Goal: Transaction & Acquisition: Obtain resource

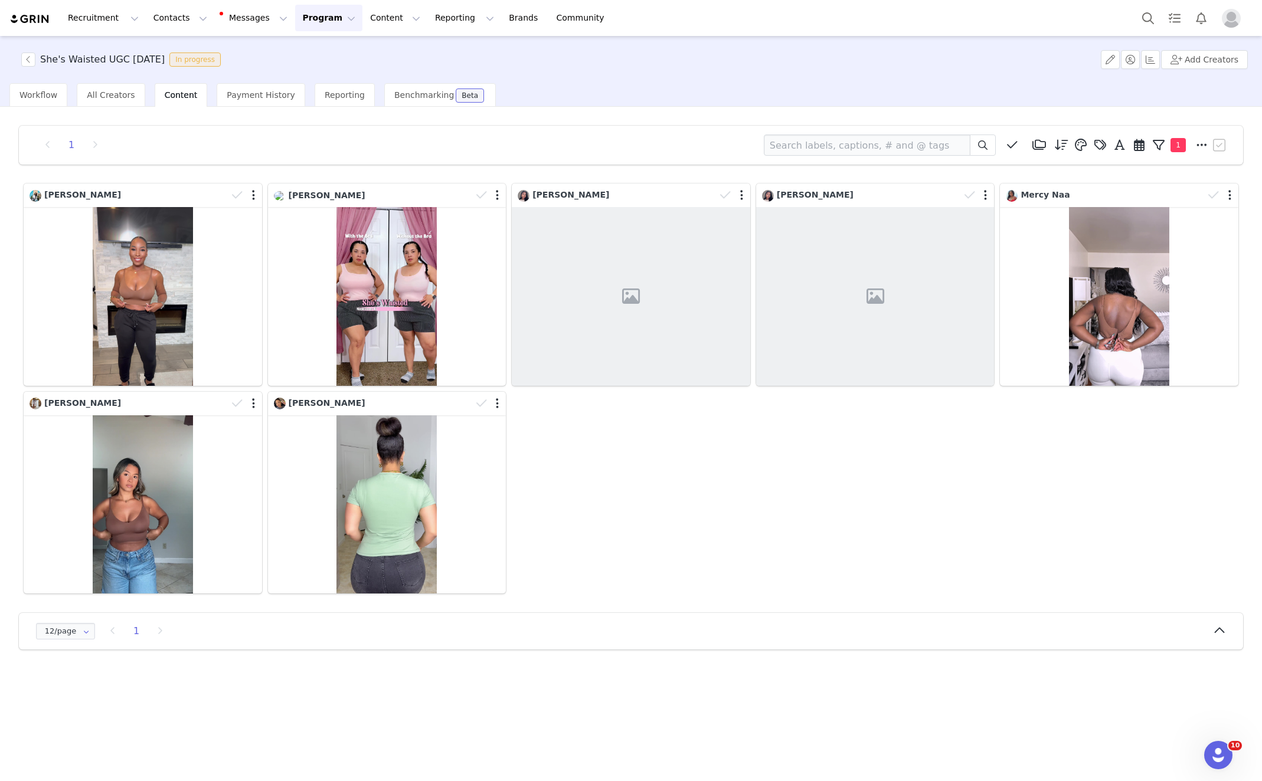
drag, startPoint x: 108, startPoint y: 91, endPoint x: 49, endPoint y: 63, distance: 65.5
click at [108, 91] on span "All Creators" at bounding box center [111, 94] width 48 height 9
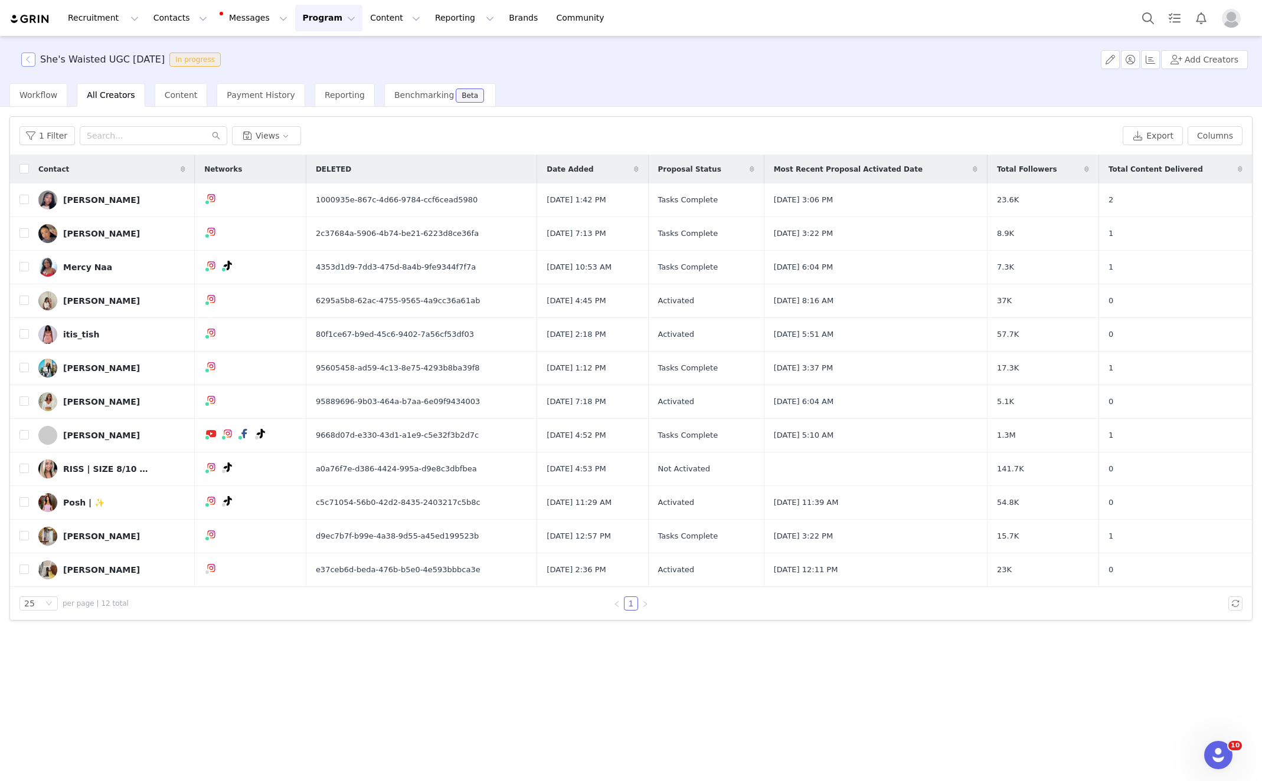
click at [27, 57] on button "button" at bounding box center [28, 60] width 14 height 14
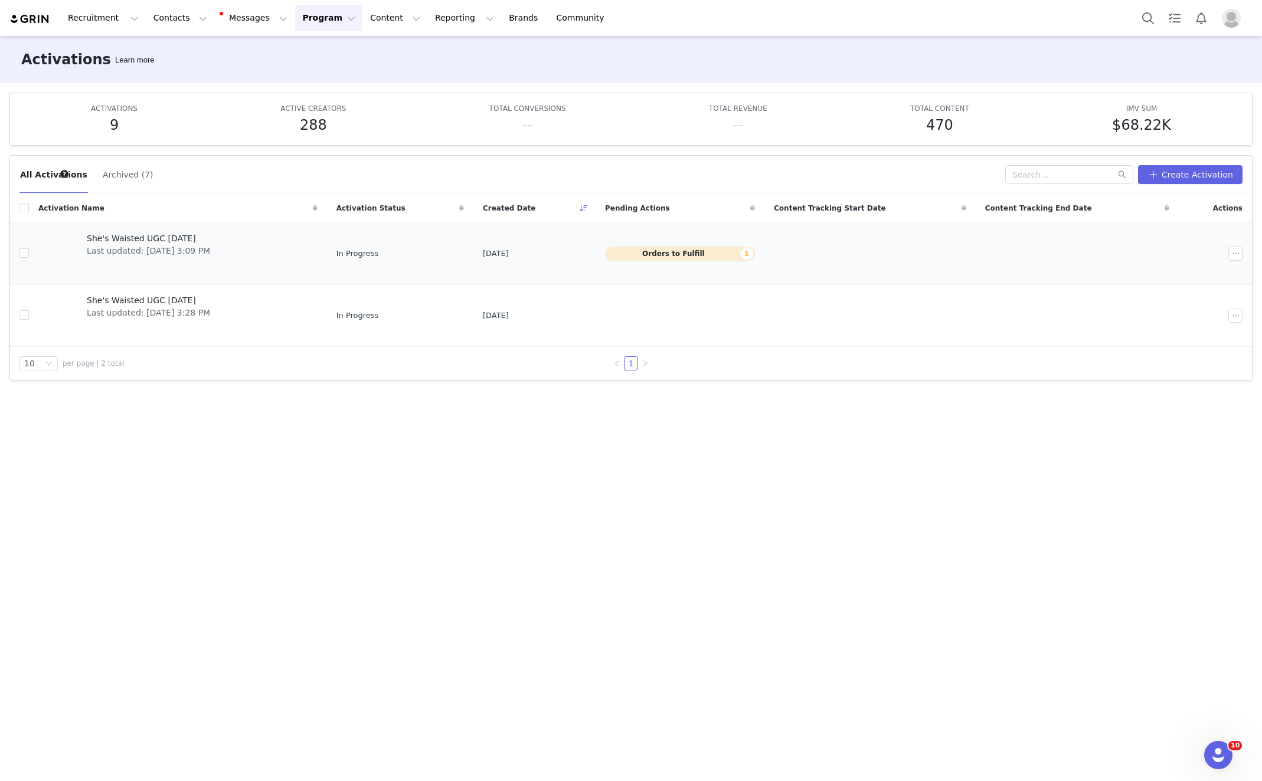
click at [172, 222] on td "She's Waisted UGC Sept 2025 Last updated: Aug 29, 2025 3:09 PM" at bounding box center [178, 253] width 298 height 62
click at [181, 245] on span "Last updated: Aug 29, 2025 3:09 PM" at bounding box center [148, 251] width 123 height 12
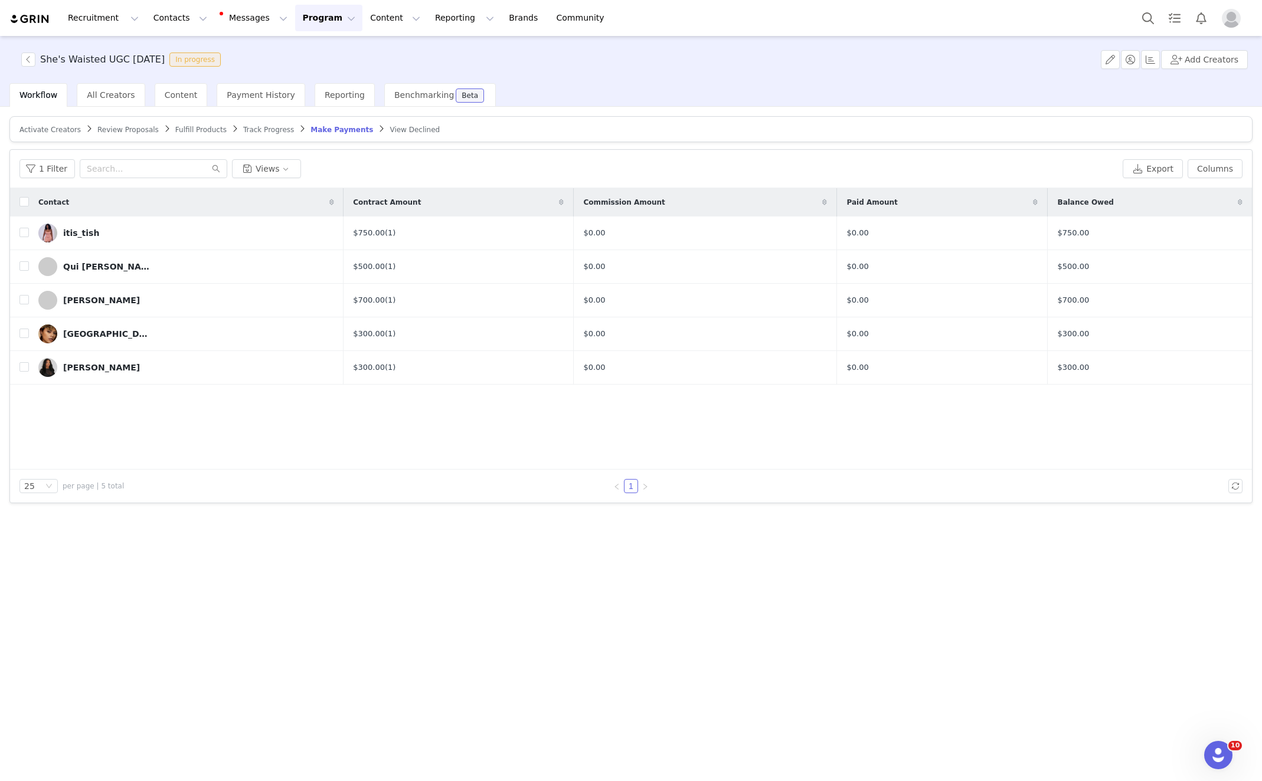
click at [97, 129] on span "Review Proposals" at bounding box center [127, 130] width 61 height 8
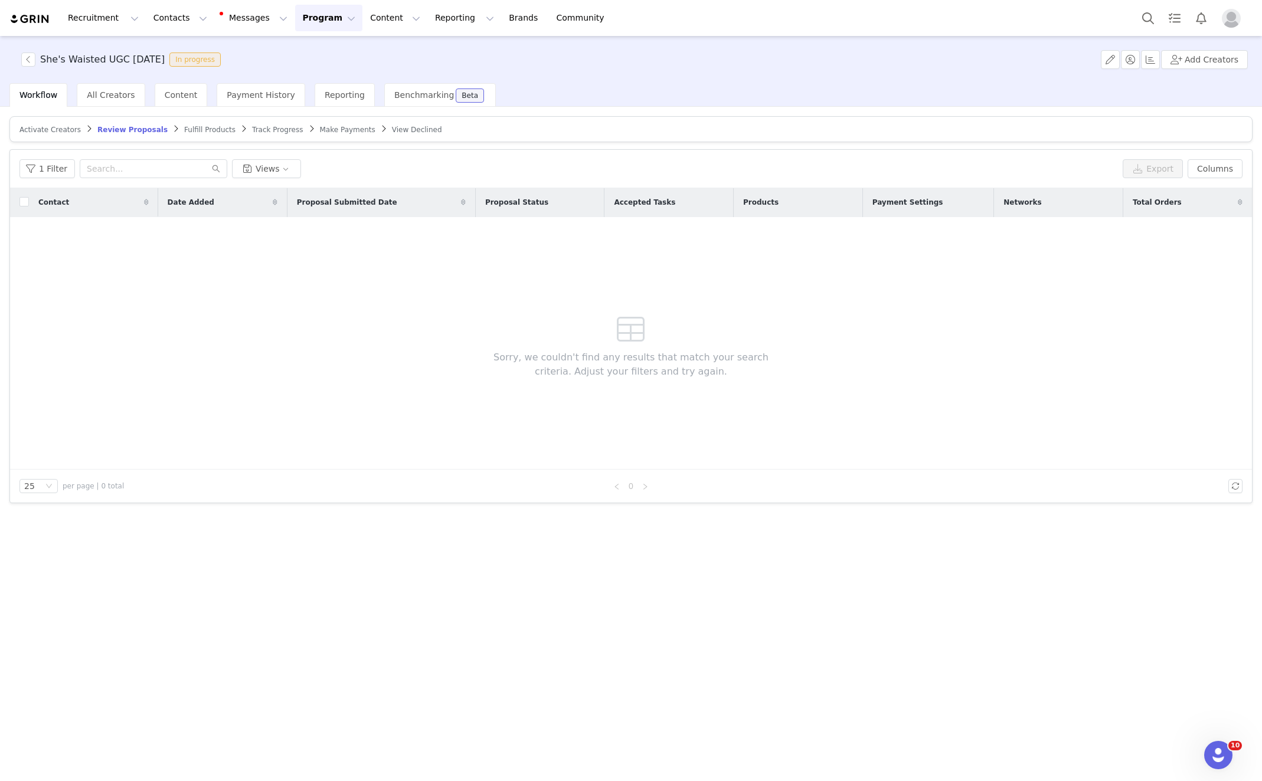
click at [58, 129] on span "Activate Creators" at bounding box center [49, 130] width 61 height 8
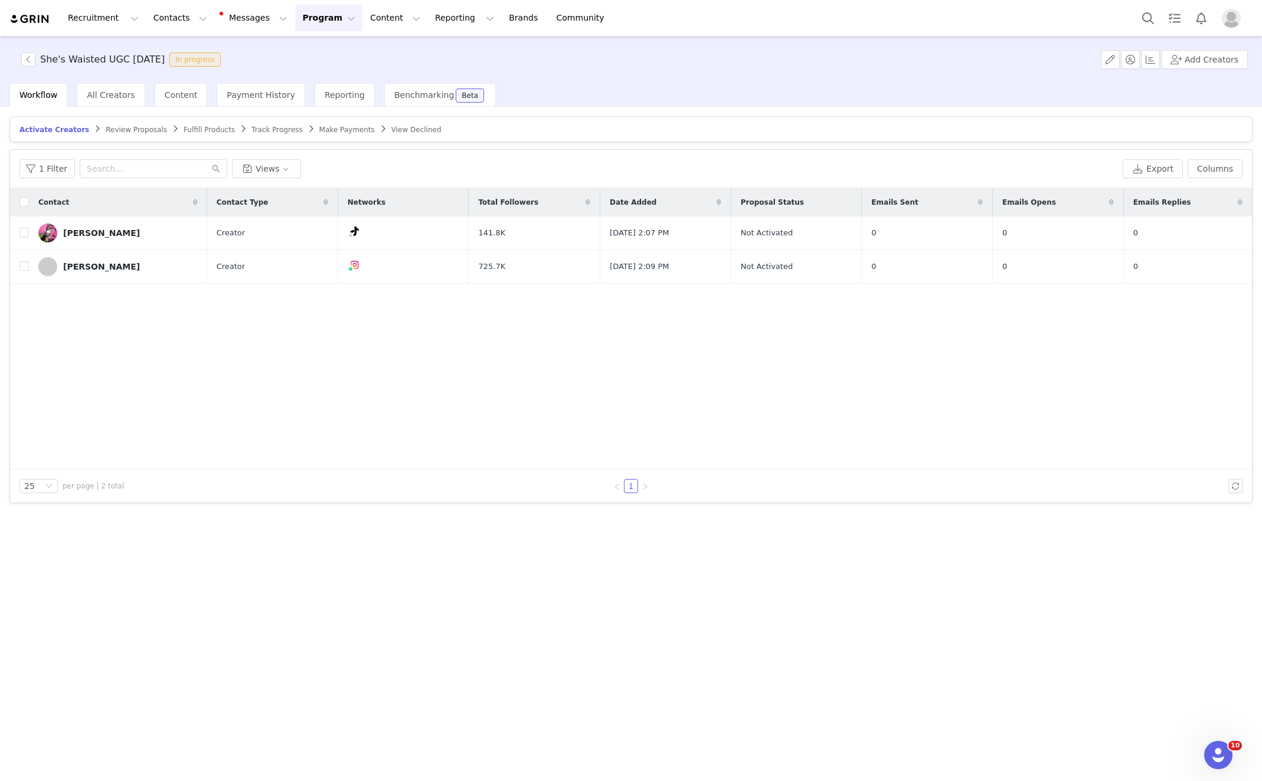
click at [184, 126] on span "Fulfill Products" at bounding box center [209, 130] width 51 height 8
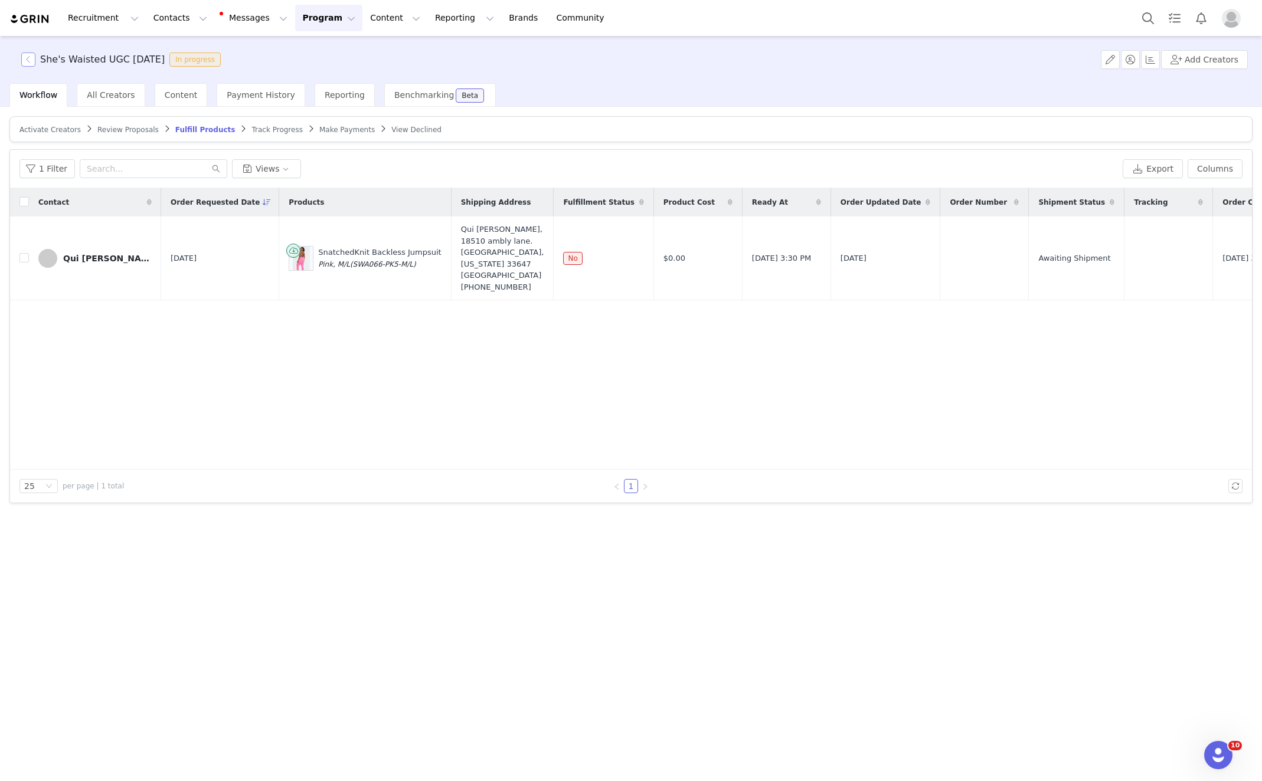
click at [31, 57] on button "button" at bounding box center [28, 60] width 14 height 14
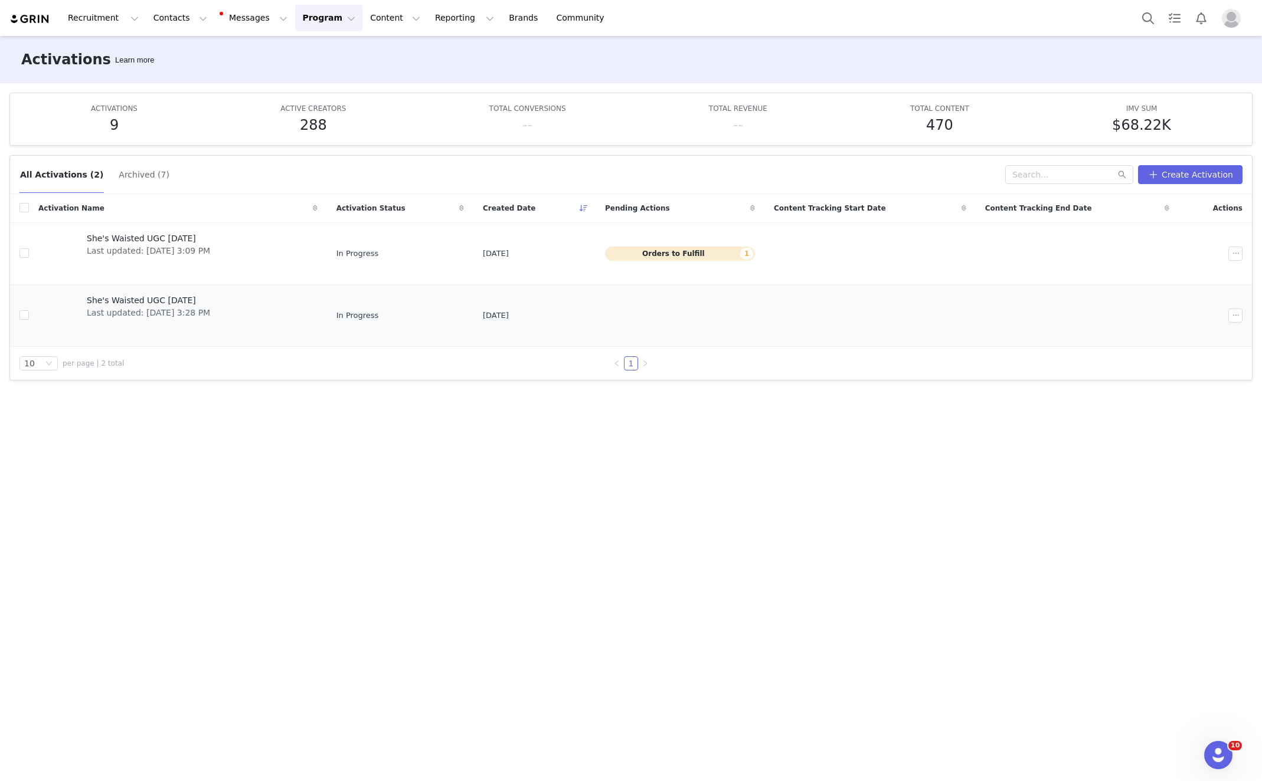
click at [121, 302] on span "She's Waisted UGC [DATE]" at bounding box center [148, 300] width 123 height 12
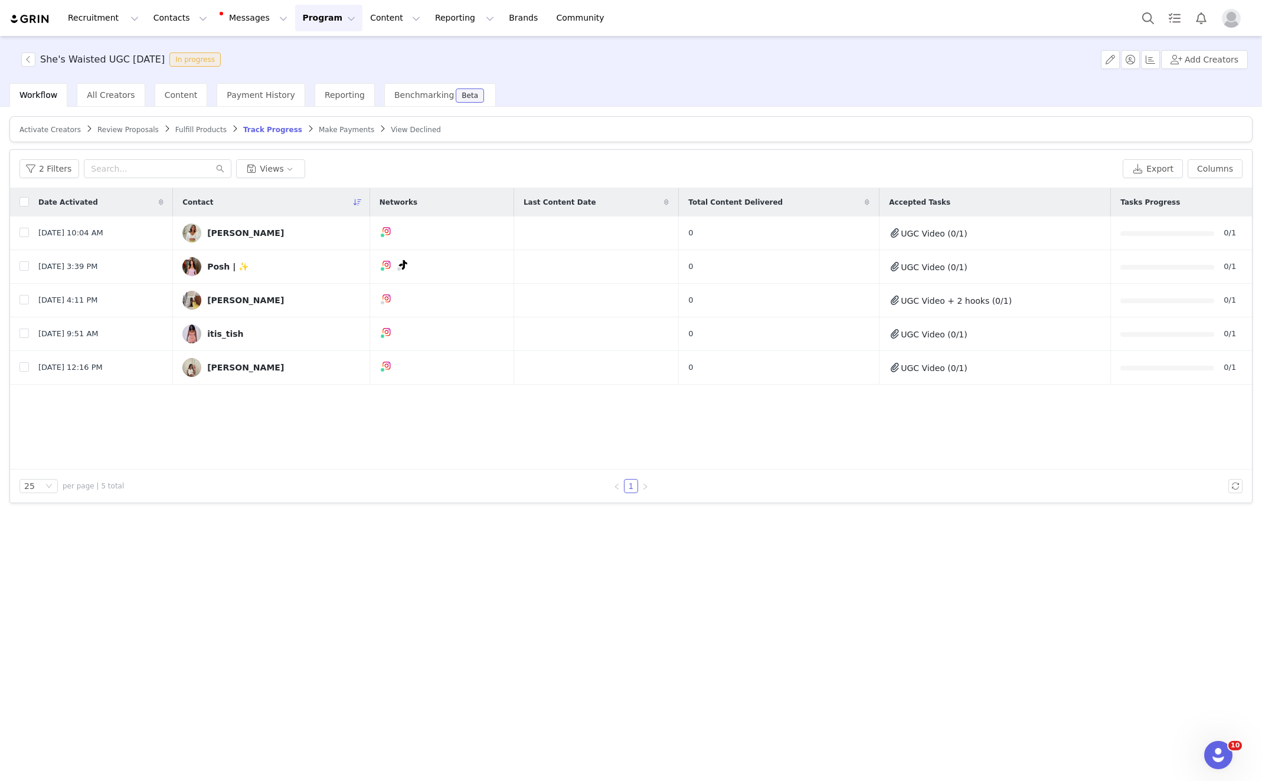
click at [197, 130] on span "Fulfill Products" at bounding box center [200, 130] width 51 height 8
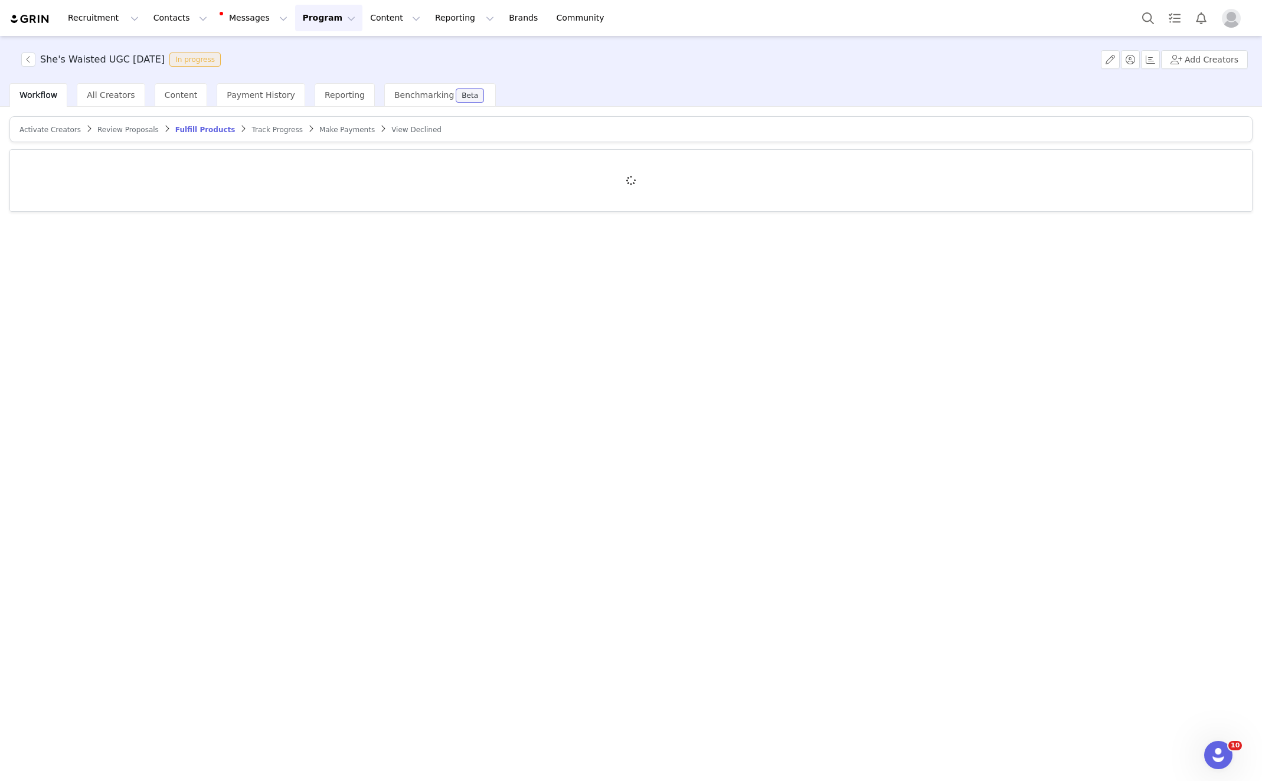
click at [269, 129] on span "Track Progress" at bounding box center [276, 130] width 51 height 8
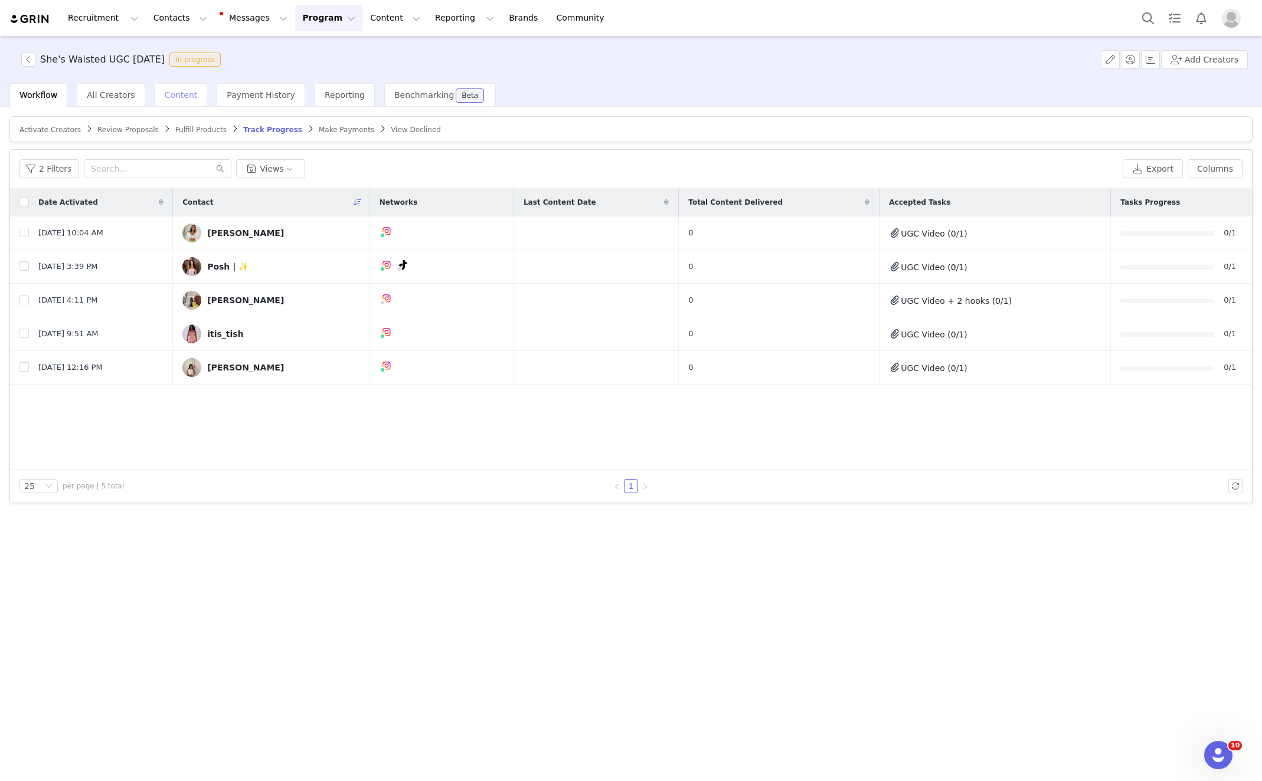
click at [184, 103] on div "Content" at bounding box center [181, 95] width 53 height 24
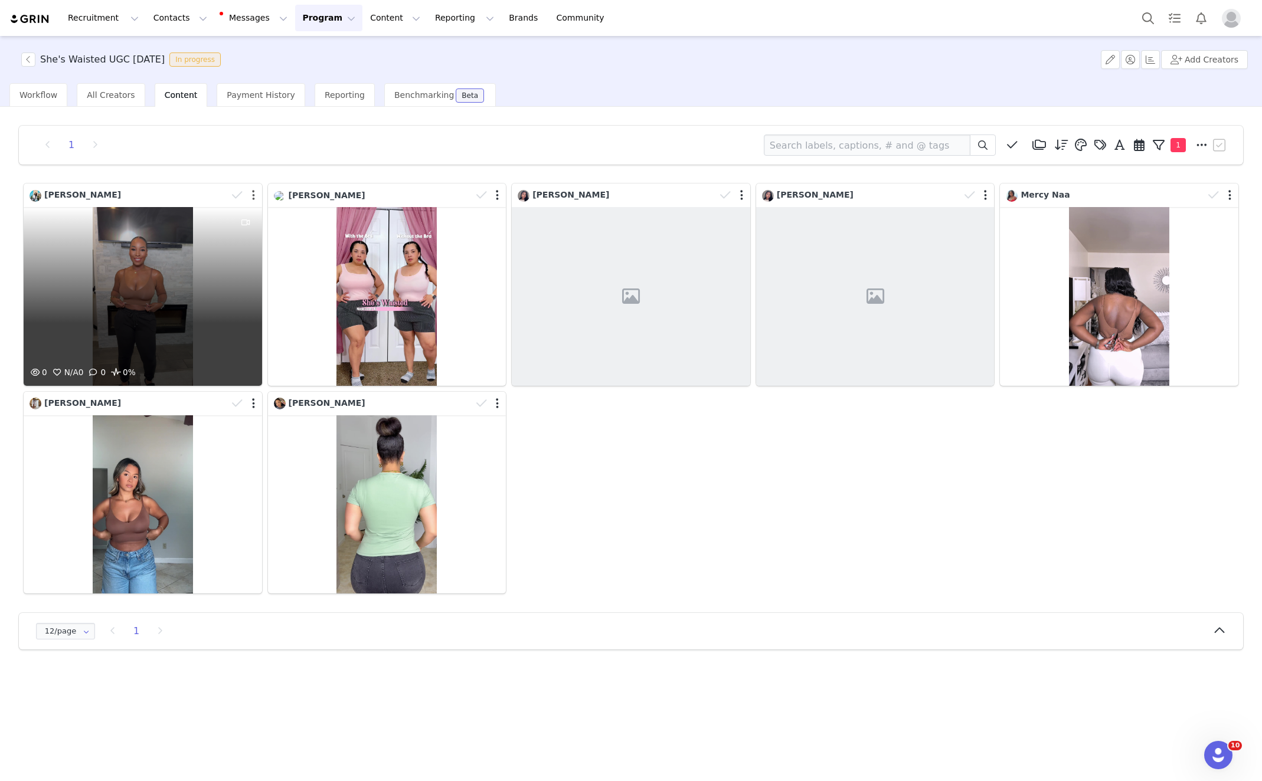
click at [252, 194] on button "button" at bounding box center [253, 195] width 3 height 12
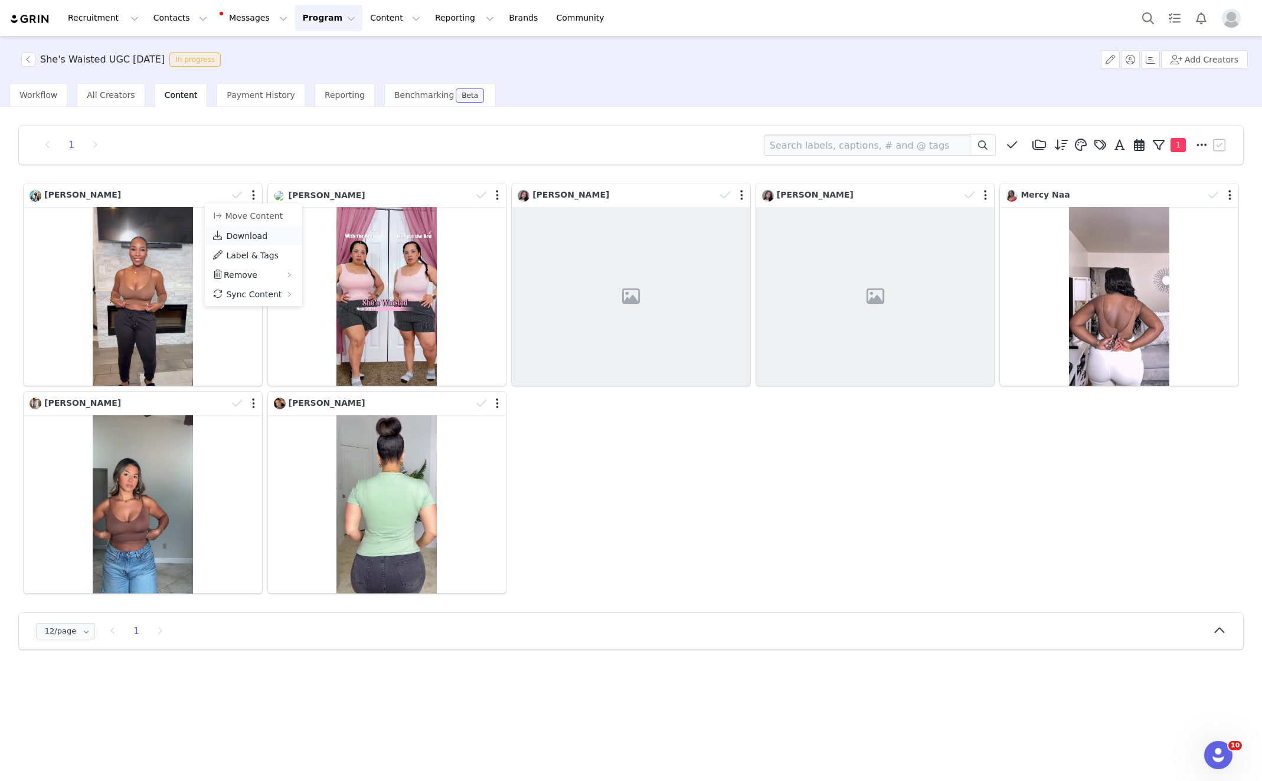
click at [258, 235] on span "Download" at bounding box center [246, 235] width 41 height 9
